Goal: Transaction & Acquisition: Obtain resource

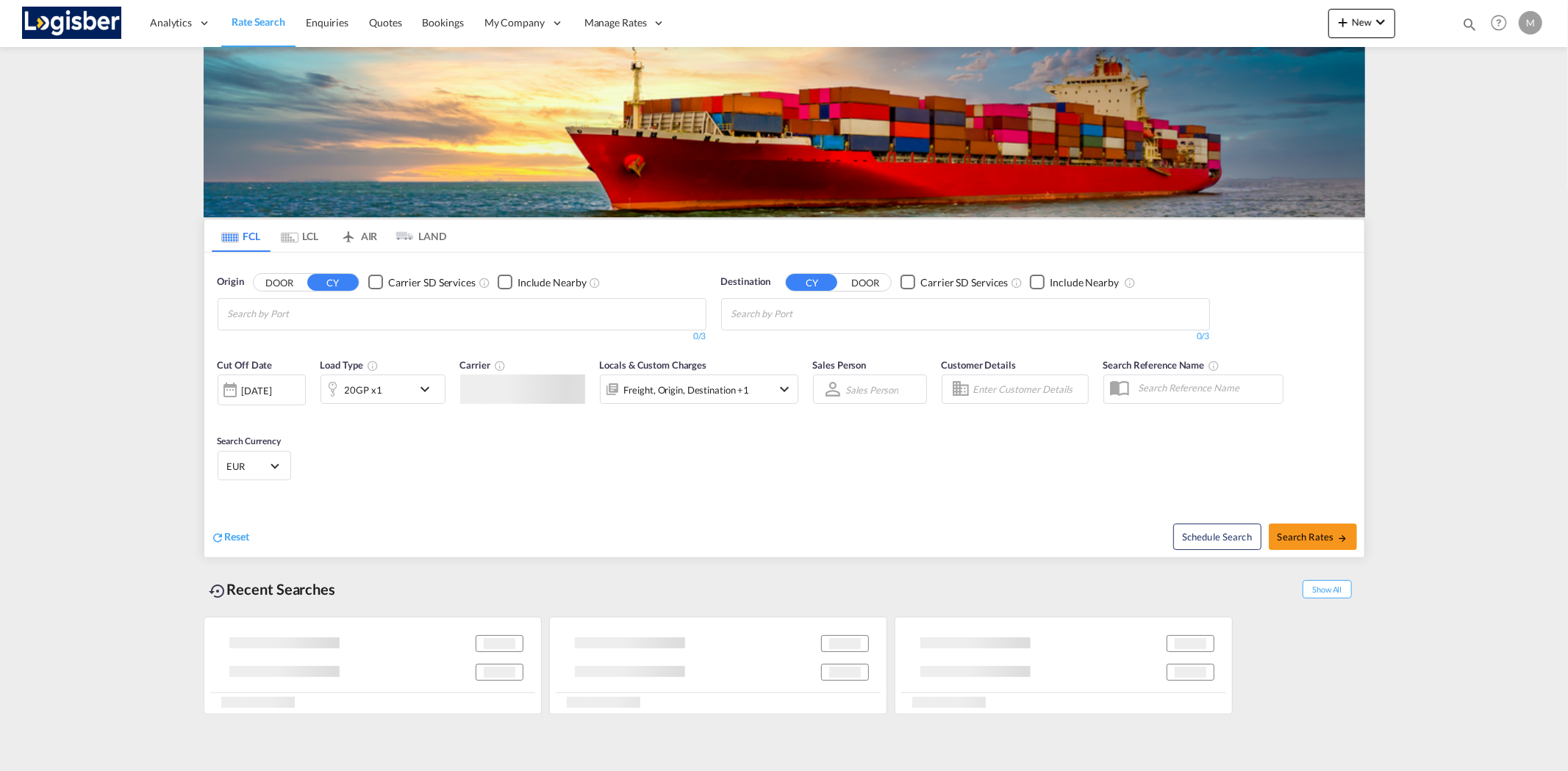
click at [368, 315] on input "Chips input." at bounding box center [298, 314] width 140 height 23
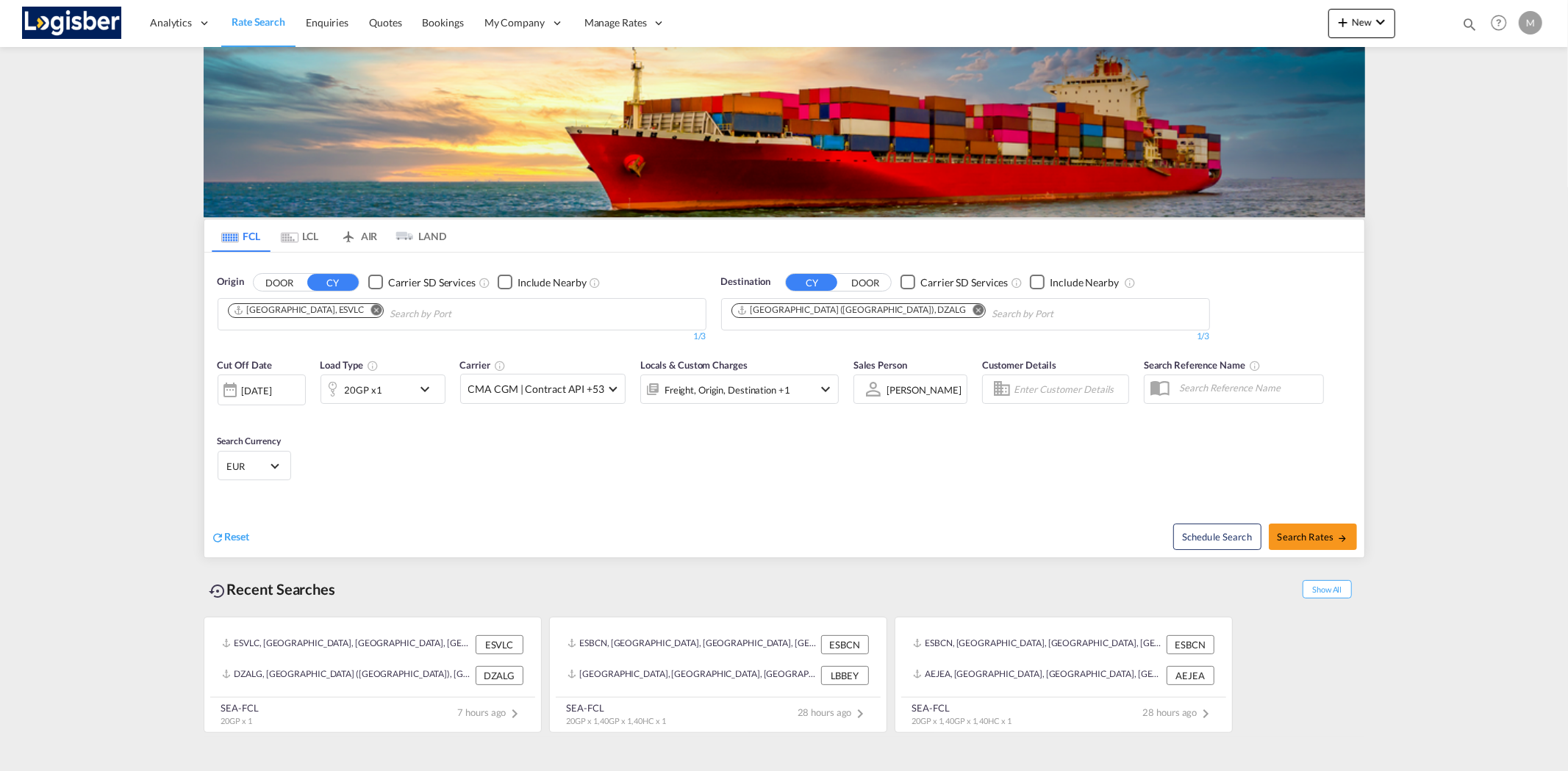
click at [370, 310] on md-icon "Remove" at bounding box center [375, 310] width 11 height 11
click at [973, 310] on md-icon "Remove" at bounding box center [978, 310] width 11 height 11
click at [408, 313] on body "Analytics Reports Dashboard Rate Search Enquiries Quotes Bookings" at bounding box center [784, 386] width 1568 height 771
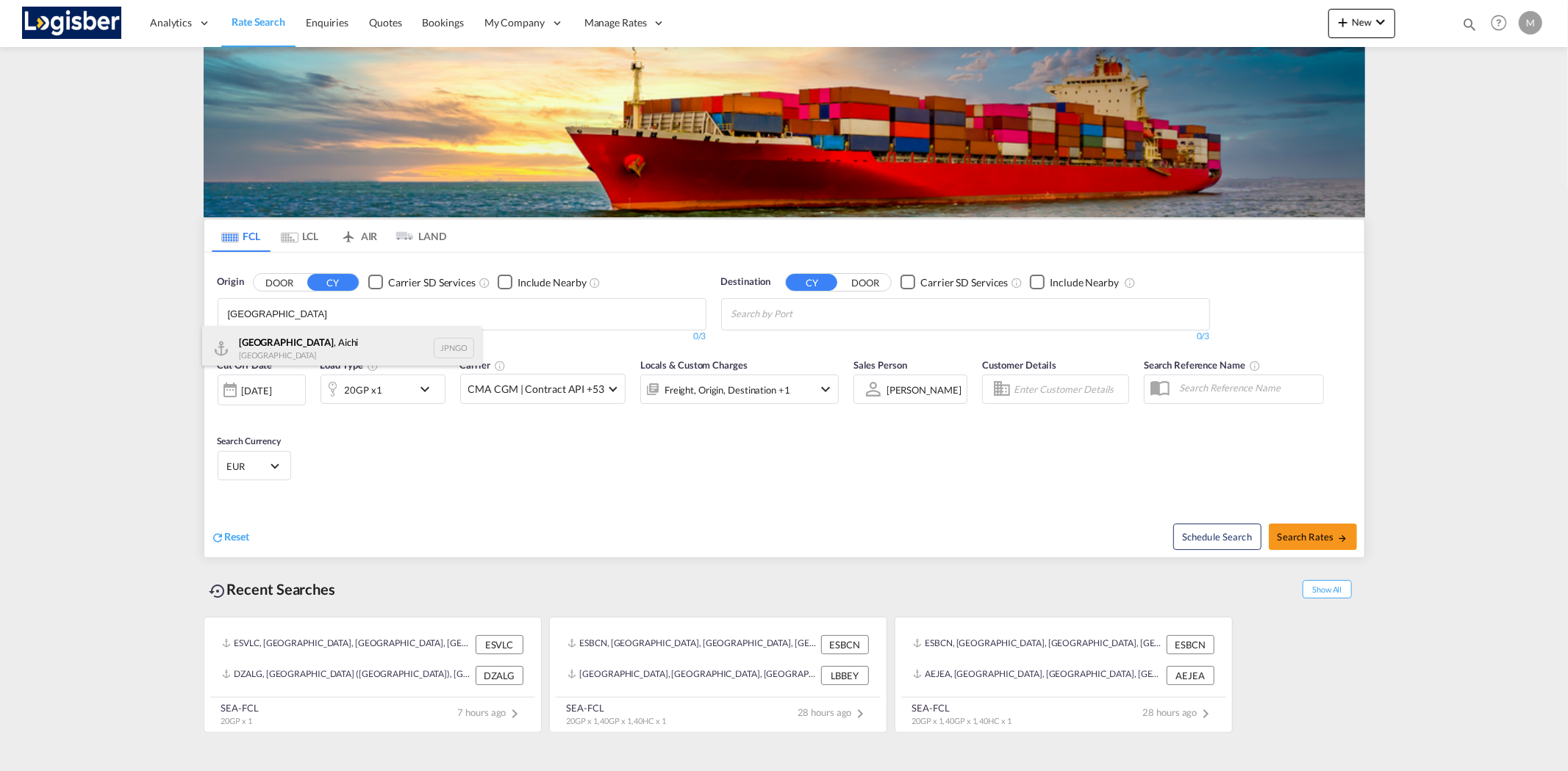
type input "[GEOGRAPHIC_DATA]"
click at [302, 347] on div "[GEOGRAPHIC_DATA] , Aichi [GEOGRAPHIC_DATA] JPNGO" at bounding box center [342, 348] width 280 height 44
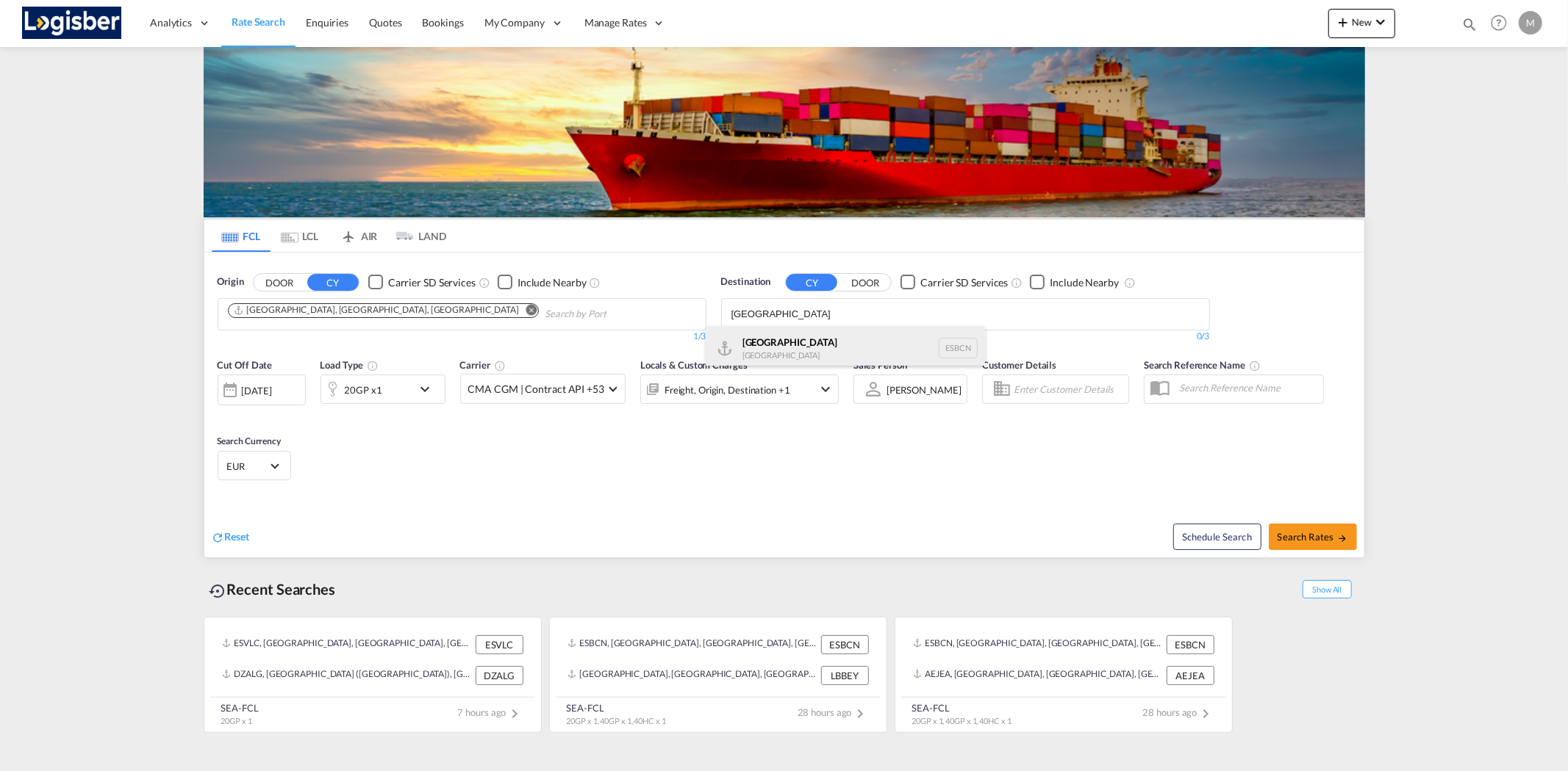
type input "[GEOGRAPHIC_DATA]"
click at [799, 330] on div "[GEOGRAPHIC_DATA] [GEOGRAPHIC_DATA] ESBCN" at bounding box center [846, 348] width 280 height 44
click at [1299, 542] on button "Search Rates" at bounding box center [1313, 536] width 88 height 27
type input "JPNGO to ESBCN / [DATE]"
